Goal: Task Accomplishment & Management: Use online tool/utility

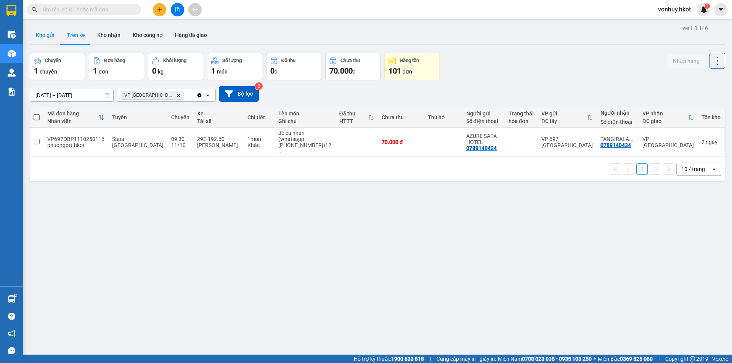
click at [45, 34] on button "Kho gửi" at bounding box center [45, 35] width 31 height 18
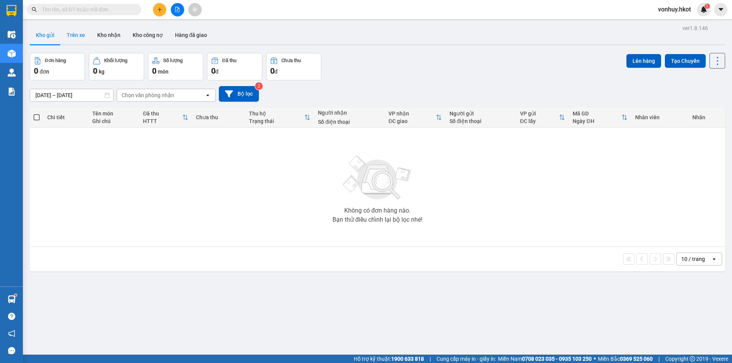
click at [76, 34] on button "Trên xe" at bounding box center [76, 35] width 31 height 18
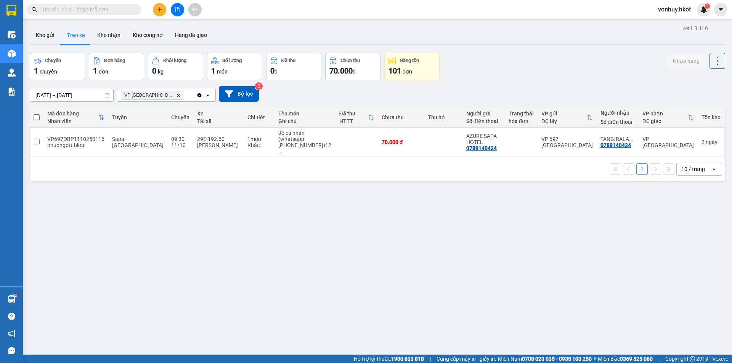
click at [176, 93] on icon "Delete" at bounding box center [178, 95] width 5 height 5
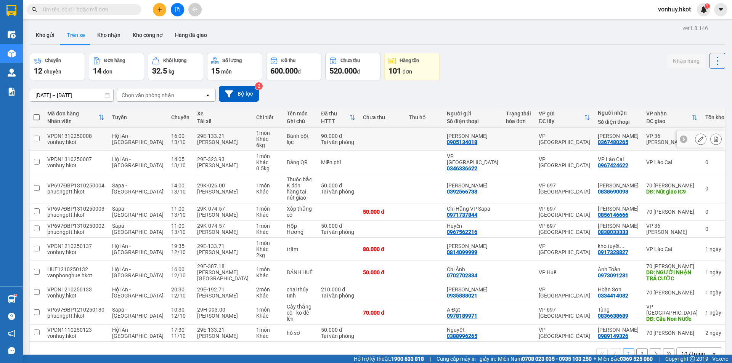
click at [610, 139] on div "0367480265" at bounding box center [613, 142] width 31 height 6
click at [514, 138] on div at bounding box center [518, 139] width 25 height 6
checkbox input "true"
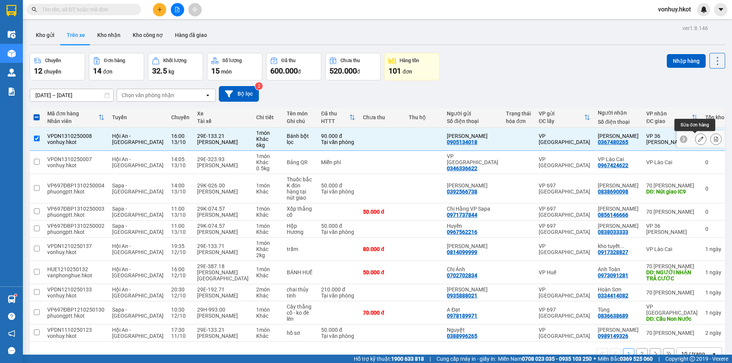
click at [698, 138] on icon at bounding box center [700, 139] width 5 height 5
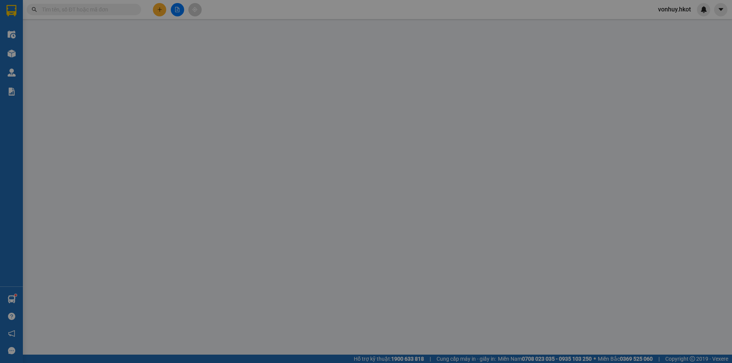
type input "0905134018"
type input "[PERSON_NAME]"
type input "0367480265"
type input "[PERSON_NAME]"
type input "0"
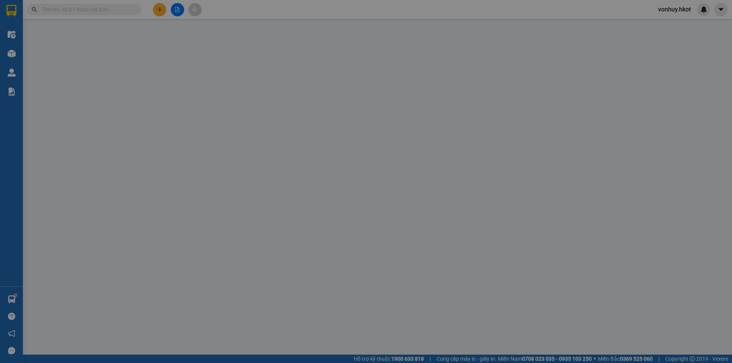
type input "90.000"
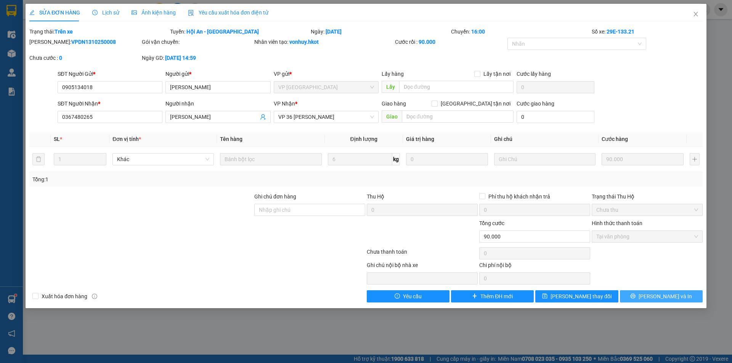
click at [673, 295] on span "[PERSON_NAME] và In" at bounding box center [665, 297] width 53 height 8
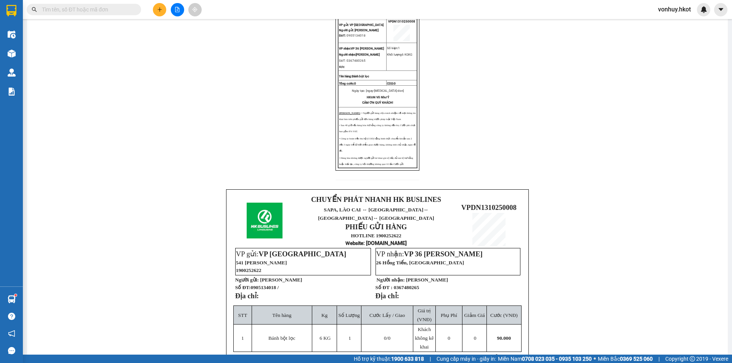
scroll to position [190, 0]
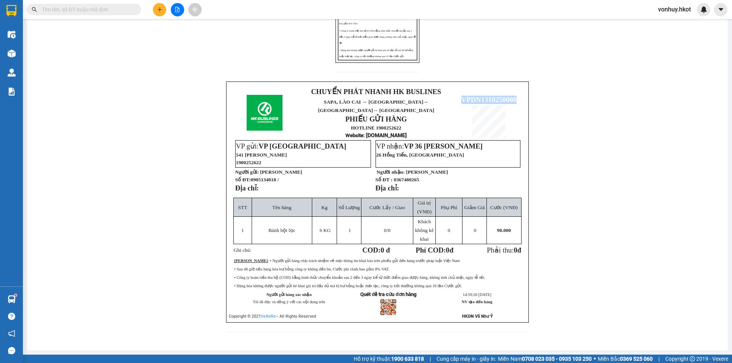
drag, startPoint x: 458, startPoint y: 92, endPoint x: 516, endPoint y: 94, distance: 57.6
click at [516, 96] on p "VPDN1310250008" at bounding box center [489, 100] width 68 height 8
copy span "VPDN1310250008"
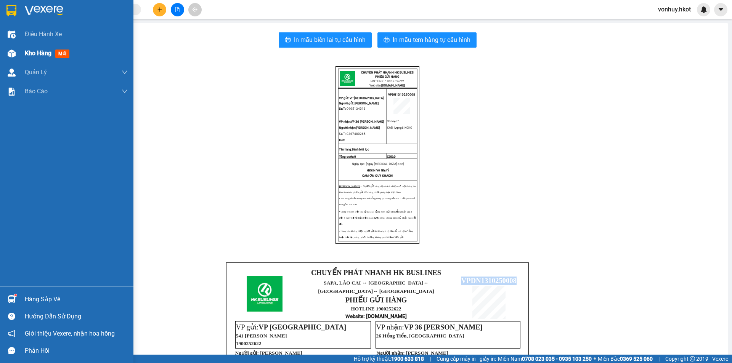
click at [32, 52] on span "Kho hàng" at bounding box center [38, 53] width 27 height 7
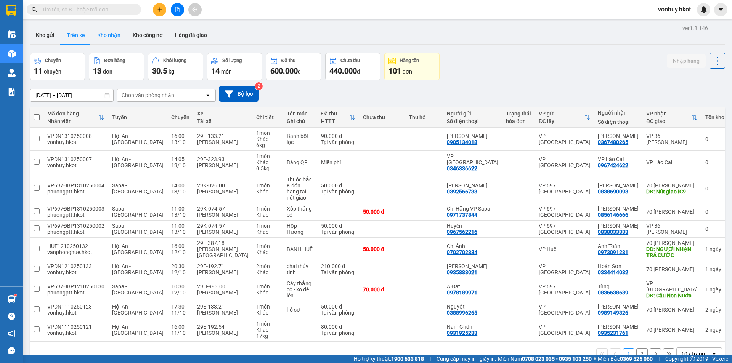
click at [106, 39] on button "Kho nhận" at bounding box center [108, 35] width 35 height 18
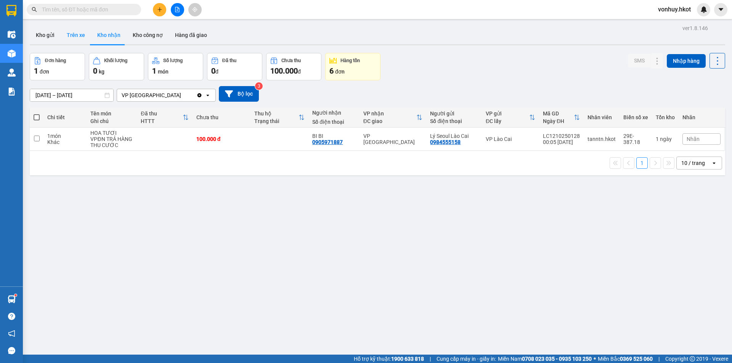
click at [72, 38] on button "Trên xe" at bounding box center [76, 35] width 31 height 18
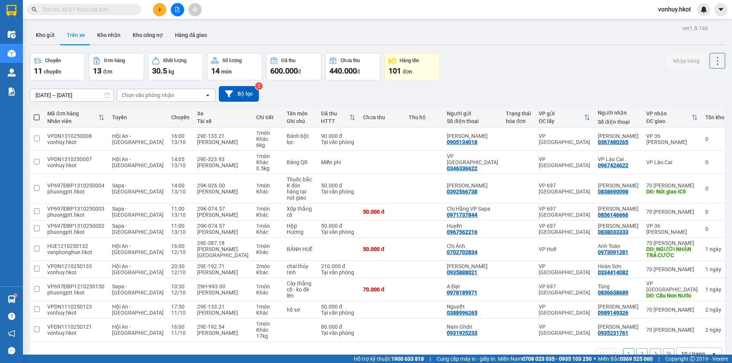
click at [159, 93] on div "Chọn văn phòng nhận" at bounding box center [148, 96] width 53 height 8
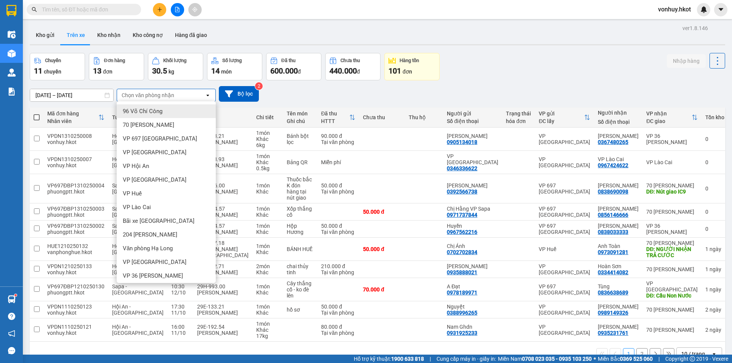
type input "d"
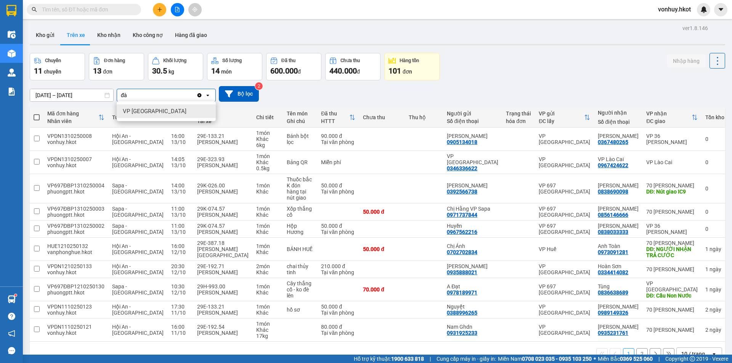
type input "đà"
click at [156, 113] on div "VP [GEOGRAPHIC_DATA]" at bounding box center [166, 111] width 99 height 14
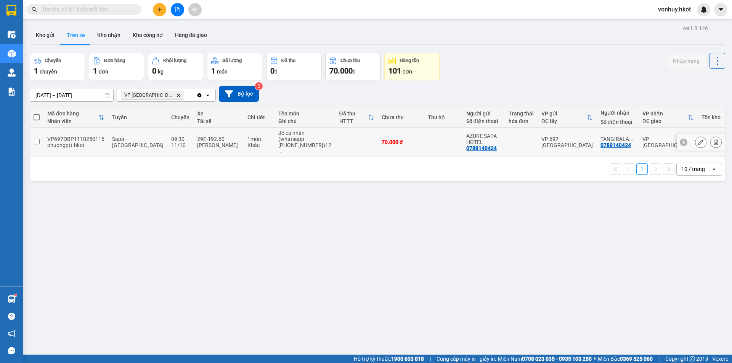
click at [36, 140] on input "checkbox" at bounding box center [37, 142] width 6 height 6
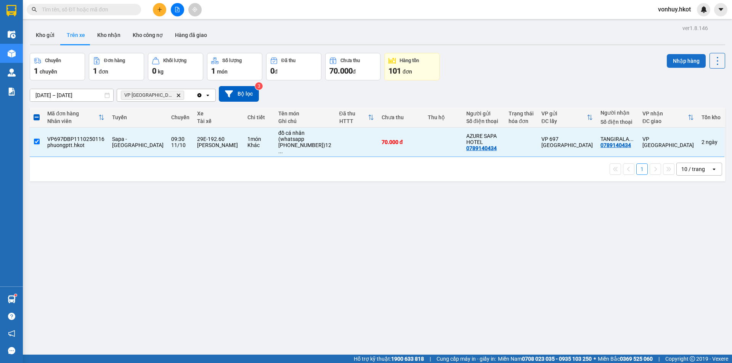
click at [681, 59] on button "Nhập hàng" at bounding box center [686, 61] width 39 height 14
checkbox input "false"
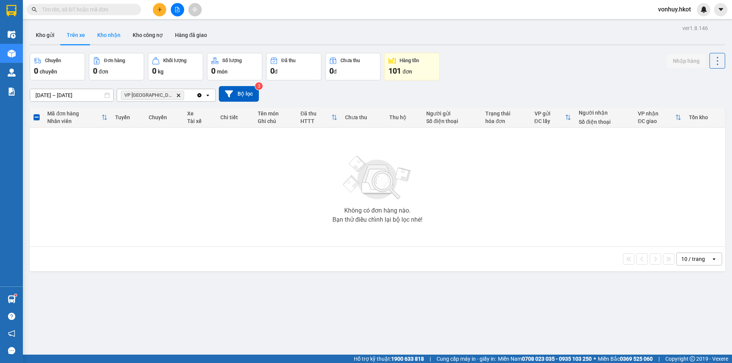
click at [101, 36] on button "Kho nhận" at bounding box center [108, 35] width 35 height 18
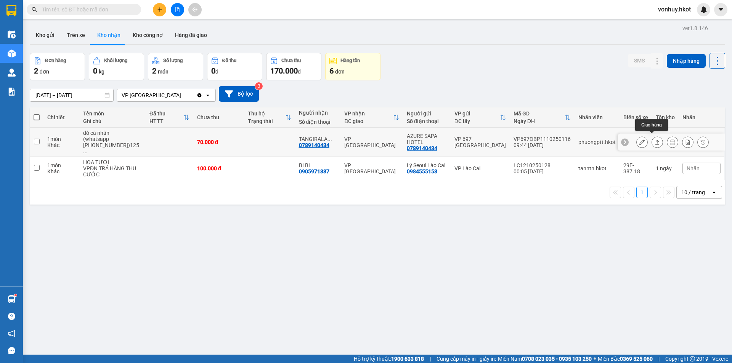
click at [646, 140] on div at bounding box center [672, 142] width 72 height 11
click at [655, 140] on icon at bounding box center [657, 142] width 5 height 5
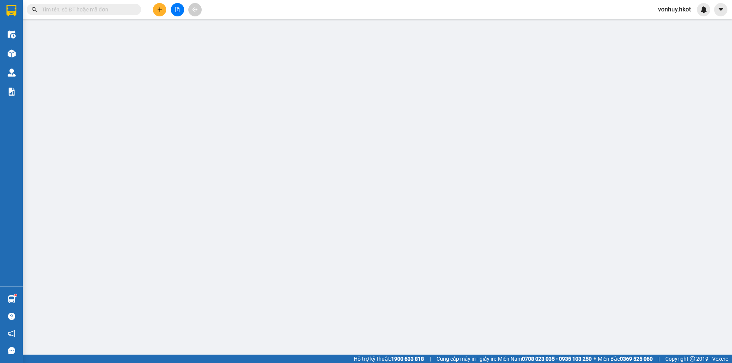
type input "0789140434"
type input "AZURE SAPA HOTEL"
type input "0789140434"
type input "TANGIRALA ABHIRAJ"
type input "0"
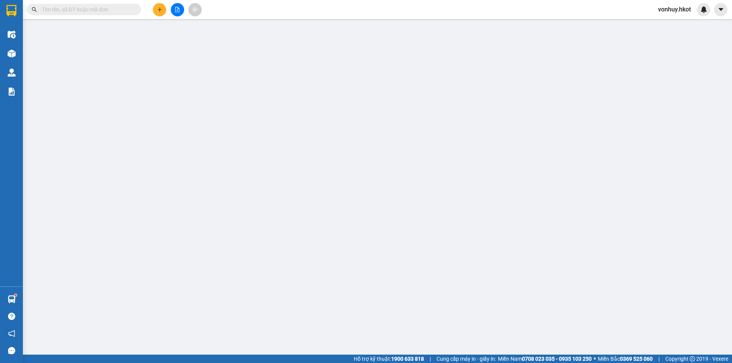
type input "70.000"
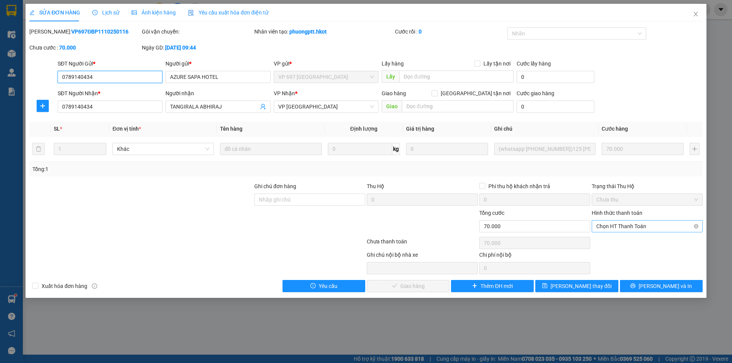
click at [619, 227] on span "Chọn HT Thanh Toán" at bounding box center [647, 226] width 102 height 11
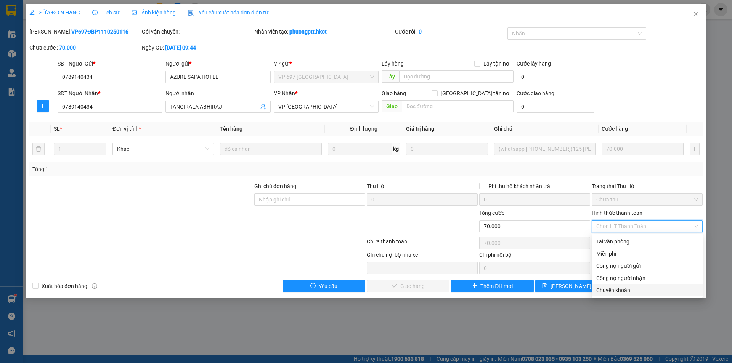
click at [618, 288] on div "Chuyển khoản" at bounding box center [647, 290] width 102 height 8
type input "0"
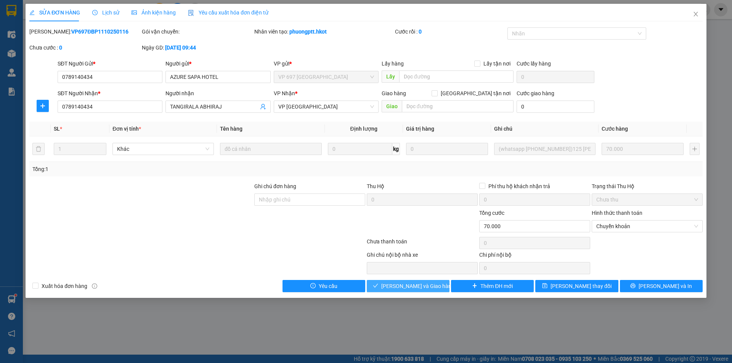
click at [408, 289] on span "[PERSON_NAME] và Giao hàng" at bounding box center [417, 286] width 73 height 8
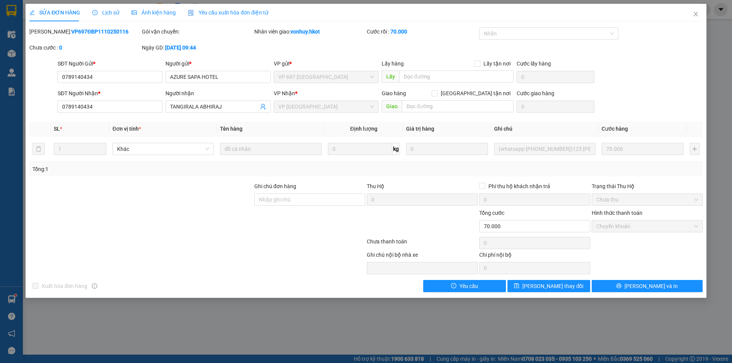
click at [719, 247] on div "SỬA ĐƠN HÀNG Lịch sử Ảnh kiện hàng Yêu cầu xuất hóa đơn điện tử Total Paid Fee …" at bounding box center [366, 181] width 732 height 363
click at [654, 287] on span "[PERSON_NAME] và In" at bounding box center [651, 286] width 53 height 8
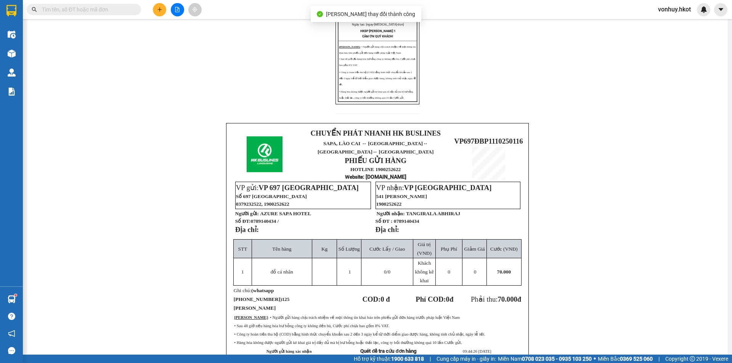
scroll to position [191, 0]
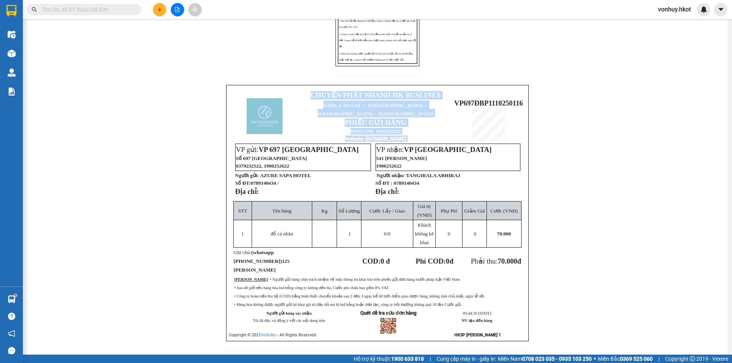
drag, startPoint x: 452, startPoint y: 101, endPoint x: 522, endPoint y: 98, distance: 70.2
click at [522, 98] on div "CHUYỂN PHÁT NHANH HK BUSLINES SAPA, [GEOGRAPHIC_DATA] ↔ [GEOGRAPHIC_DATA] ↔ [GE…" at bounding box center [377, 213] width 303 height 257
copy table "CHUYỂN PHÁT NHANH HK BUSLINES SAPA, [GEOGRAPHIC_DATA] ↔ [GEOGRAPHIC_DATA] ↔ [GE…"
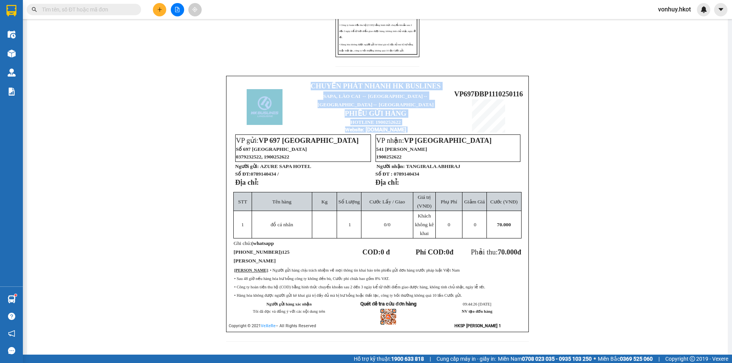
scroll to position [204, 0]
